Goal: Information Seeking & Learning: Learn about a topic

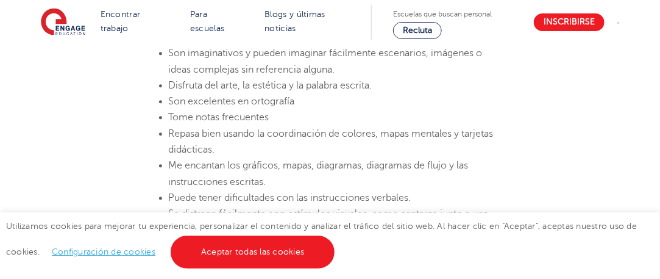
scroll to position [1068, 0]
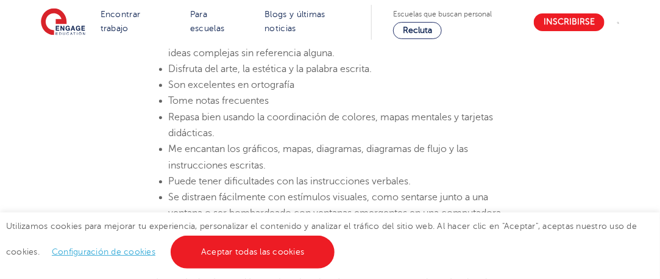
click at [283, 132] on li "Repasa bien usando la coordinación de colores, mapas mentales y tarjetas didáct…" at bounding box center [336, 125] width 335 height 32
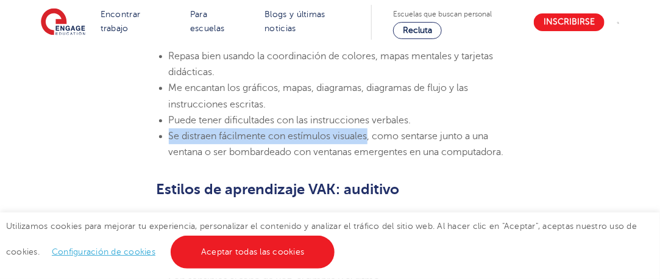
drag, startPoint x: 169, startPoint y: 136, endPoint x: 367, endPoint y: 136, distance: 197.5
click at [367, 136] on font "Se distraen fácilmente con estímulos visuales, como sentarse junto a una ventan…" at bounding box center [336, 143] width 335 height 27
copy font "Se distraen fácilmente con estímulos visuales"
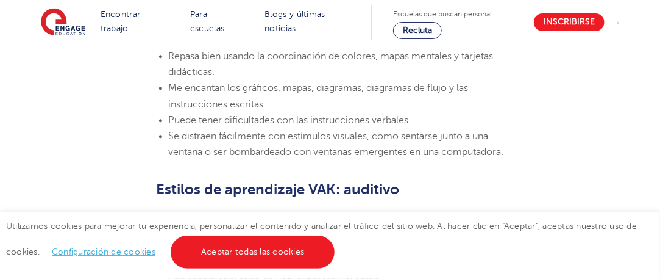
click at [549, 110] on section "[DATE][PERSON_NAME] Estilos de aprendizaje VAK: ¿Qué son y qué significan? Enga…" at bounding box center [330, 249] width 591 height 2082
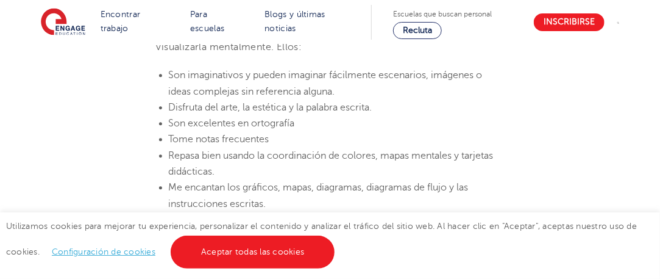
scroll to position [1031, 0]
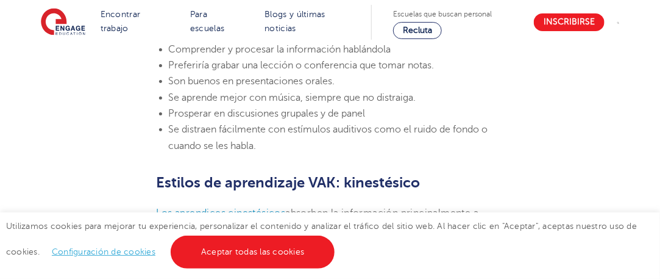
scroll to position [1397, 0]
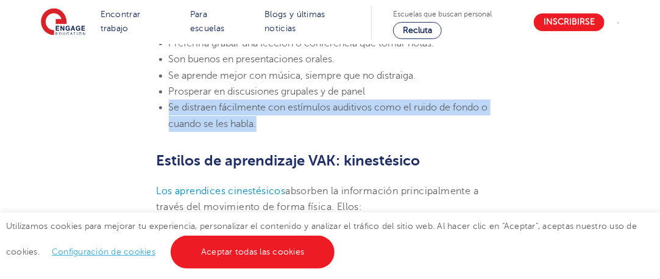
drag, startPoint x: 169, startPoint y: 123, endPoint x: 261, endPoint y: 142, distance: 93.5
click at [261, 132] on li "Se distraen fácilmente con estímulos auditivos como el ruido de fondo o cuando …" at bounding box center [336, 115] width 335 height 32
copy font "Se distraen fácilmente con estímulos auditivos como el ruido de fondo o cuando …"
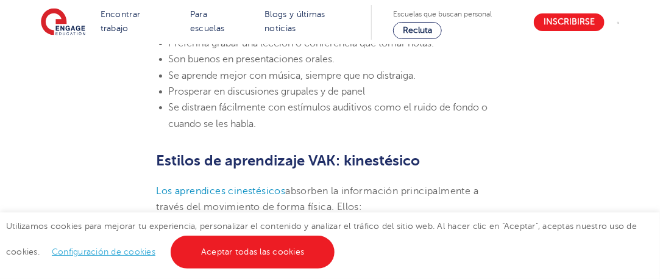
click at [271, 148] on section "[DATE][PERSON_NAME] Estilos de aprendizaje VAK: ¿Qué son y qué significan? Enga…" at bounding box center [330, 14] width 591 height 2151
click at [308, 132] on li "Se distraen fácilmente con estímulos auditivos como el ruido de fondo o cuando …" at bounding box center [336, 115] width 335 height 32
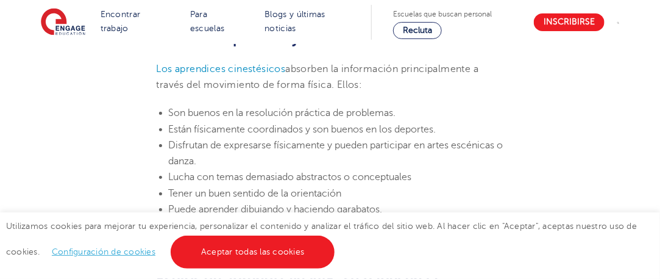
scroll to position [1580, 0]
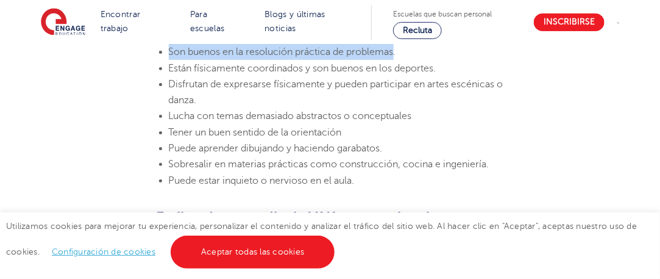
drag, startPoint x: 169, startPoint y: 66, endPoint x: 396, endPoint y: 66, distance: 226.8
click at [396, 57] on font "Son buenos en la resolución práctica de problemas." at bounding box center [282, 51] width 227 height 11
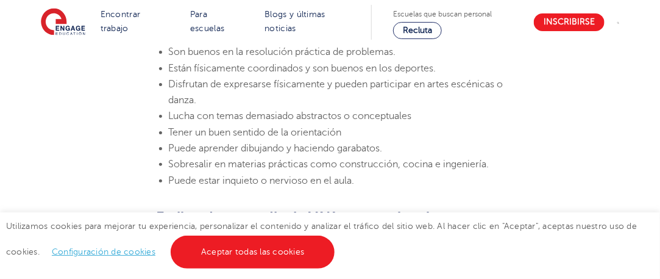
click at [399, 60] on li "Son buenos en la resolución práctica de problemas." at bounding box center [336, 52] width 335 height 16
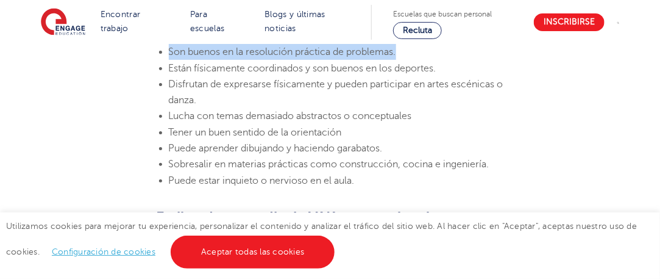
drag, startPoint x: 170, startPoint y: 67, endPoint x: 399, endPoint y: 66, distance: 228.6
click at [399, 60] on li "Son buenos en la resolución práctica de problemas." at bounding box center [336, 52] width 335 height 16
copy font "Son buenos en la resolución práctica de problemas."
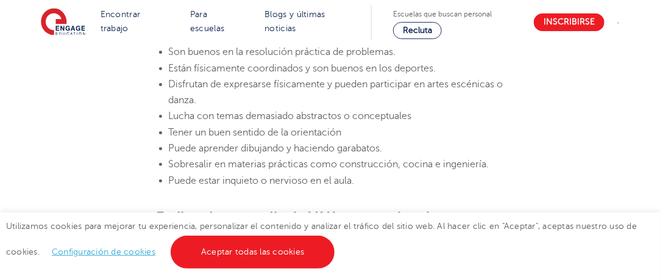
click at [218, 138] on font "Tener un buen sentido de la orientación" at bounding box center [255, 132] width 173 height 11
click at [349, 140] on li "Tener un buen sentido de la orientación" at bounding box center [336, 132] width 335 height 16
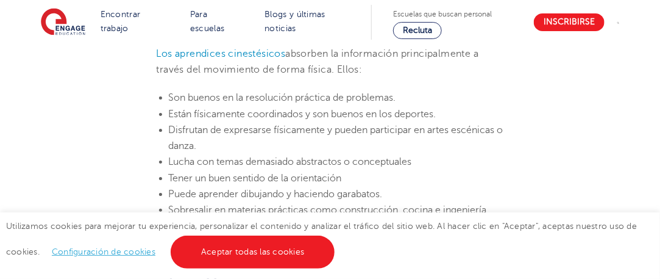
scroll to position [1519, 0]
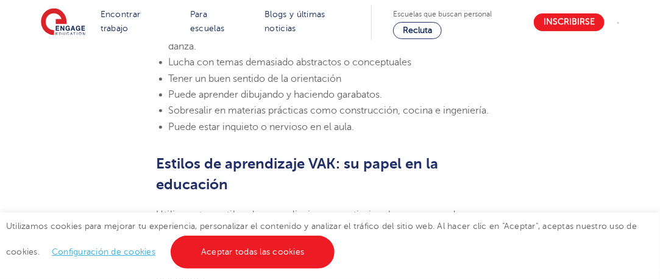
scroll to position [1641, 0]
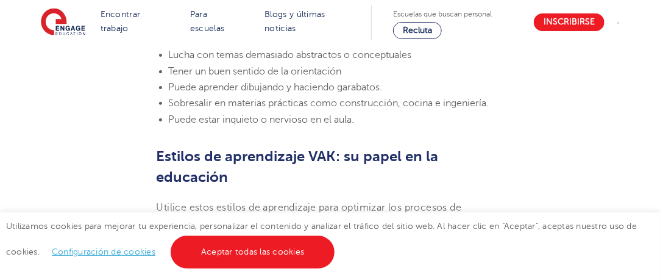
click at [167, 127] on ul "Son buenos en la resolución práctica de problemas. Están físicamente coordinado…" at bounding box center [330, 55] width 347 height 144
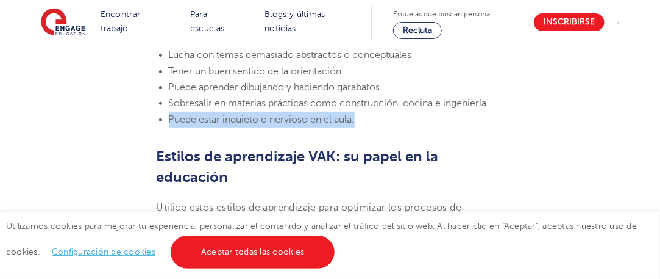
drag, startPoint x: 171, startPoint y: 134, endPoint x: 361, endPoint y: 141, distance: 190.9
click at [361, 127] on li "Puede estar inquieto o nervioso en el aula." at bounding box center [336, 120] width 335 height 16
copy font "Puede estar inquieto o nervioso en el aula."
